Goal: Find specific page/section: Find specific page/section

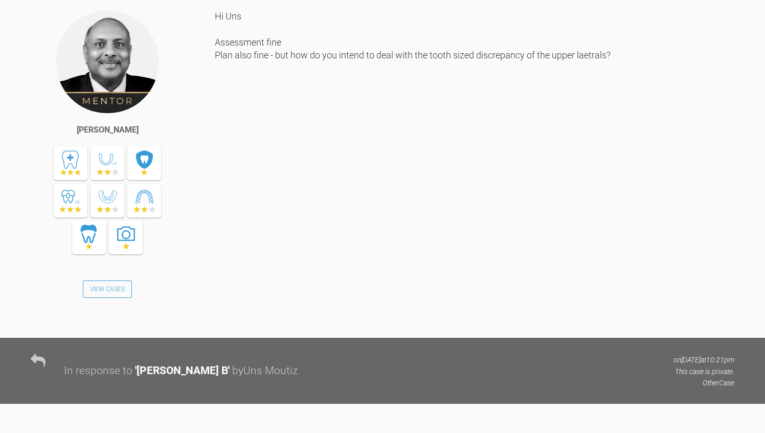
scroll to position [655, 0]
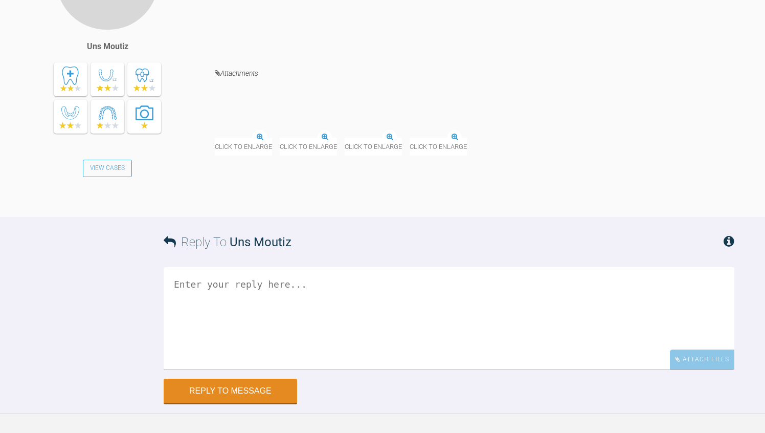
scroll to position [12915, 0]
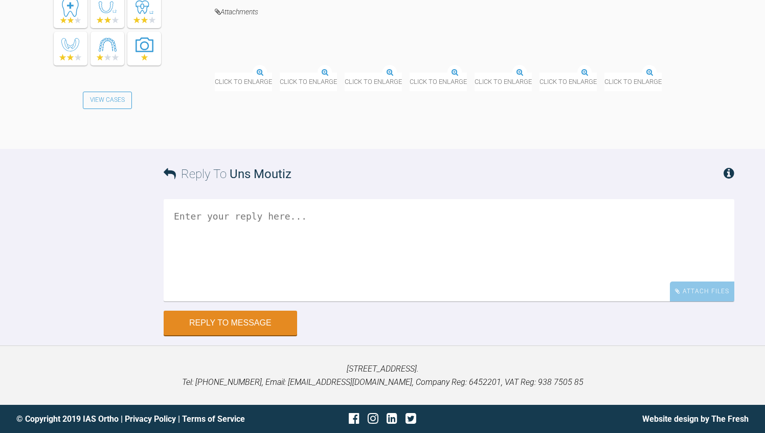
scroll to position [11196, 0]
